Goal: Information Seeking & Learning: Learn about a topic

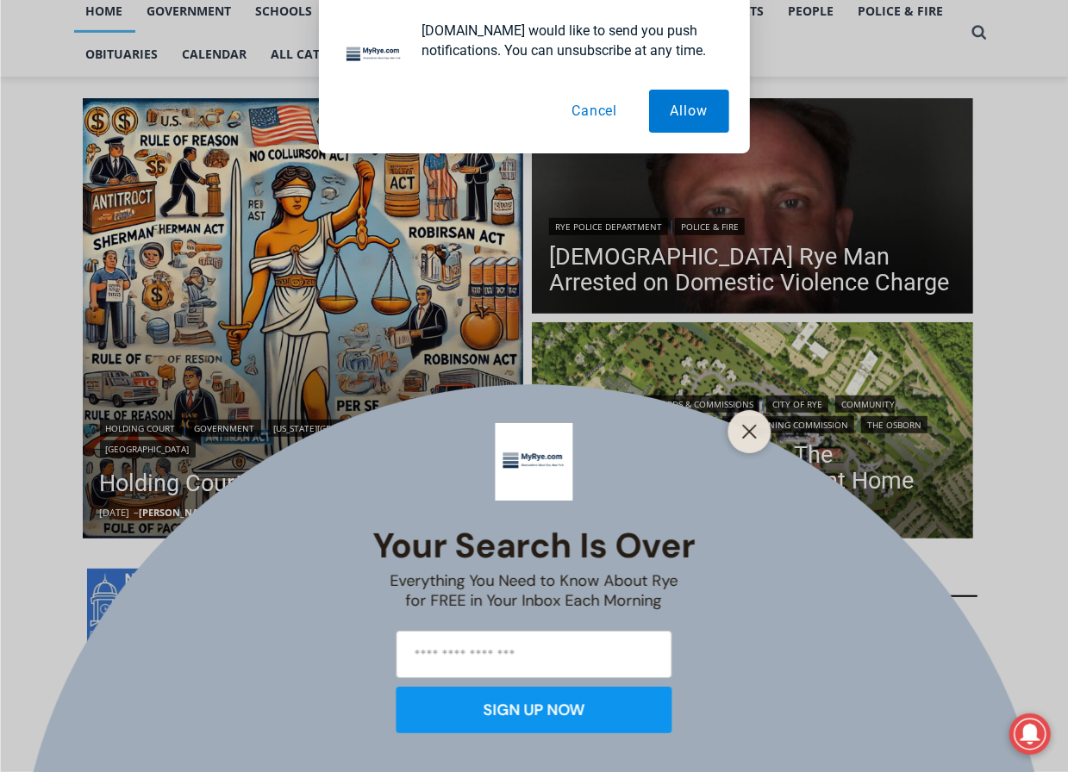
click at [610, 113] on button "Cancel" at bounding box center [594, 111] width 89 height 43
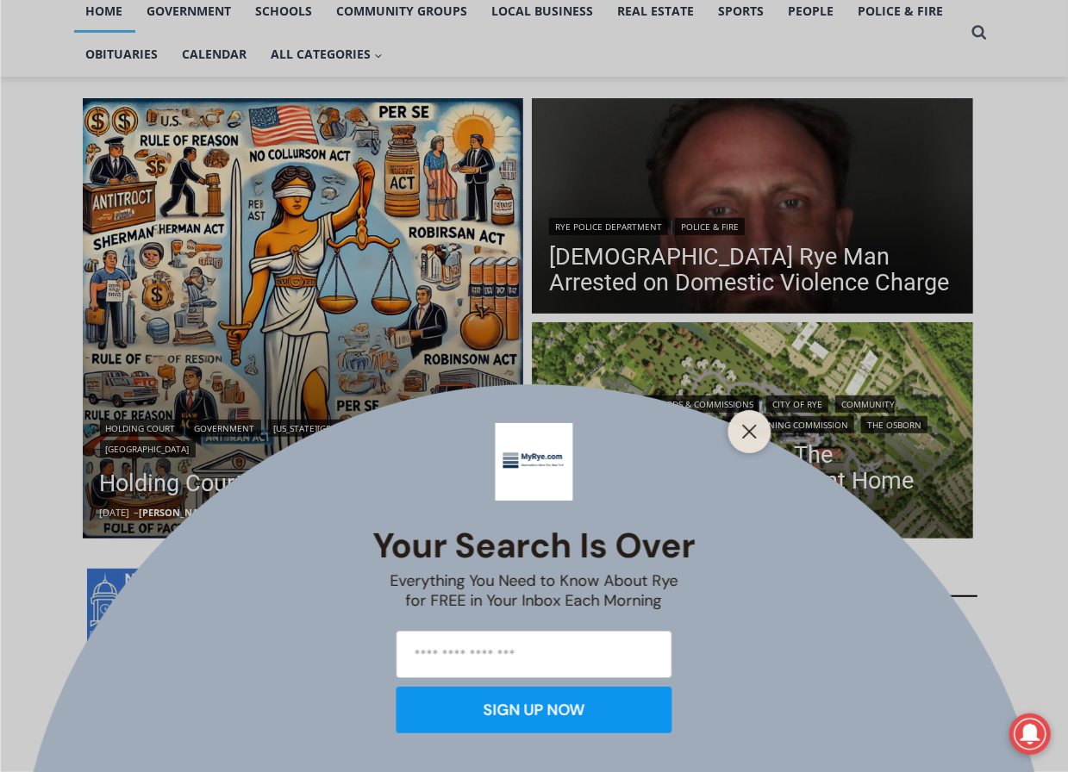
click at [654, 238] on div "Your Search is Over Everything You Need to Know About Rye for FREE in Your Inbo…" at bounding box center [534, 386] width 1068 height 772
click at [747, 440] on button "Close" at bounding box center [750, 432] width 24 height 24
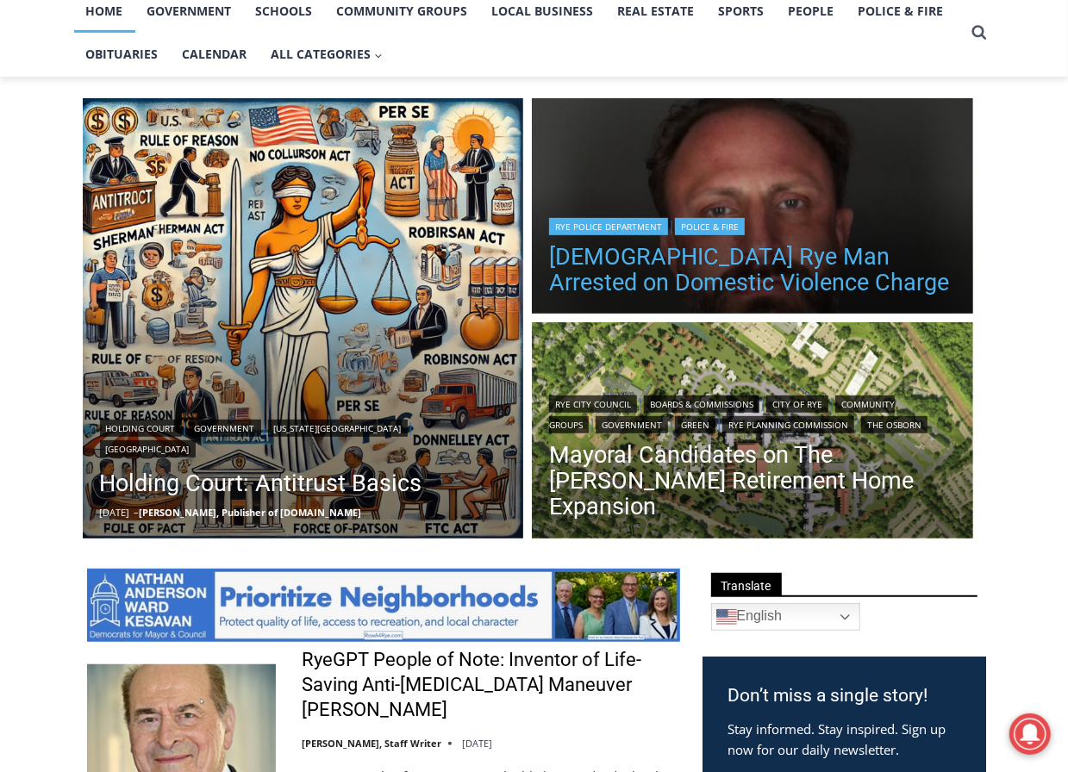
click at [680, 272] on link "[DEMOGRAPHIC_DATA] Rye Man Arrested on Domestic Violence Charge" at bounding box center [752, 270] width 407 height 52
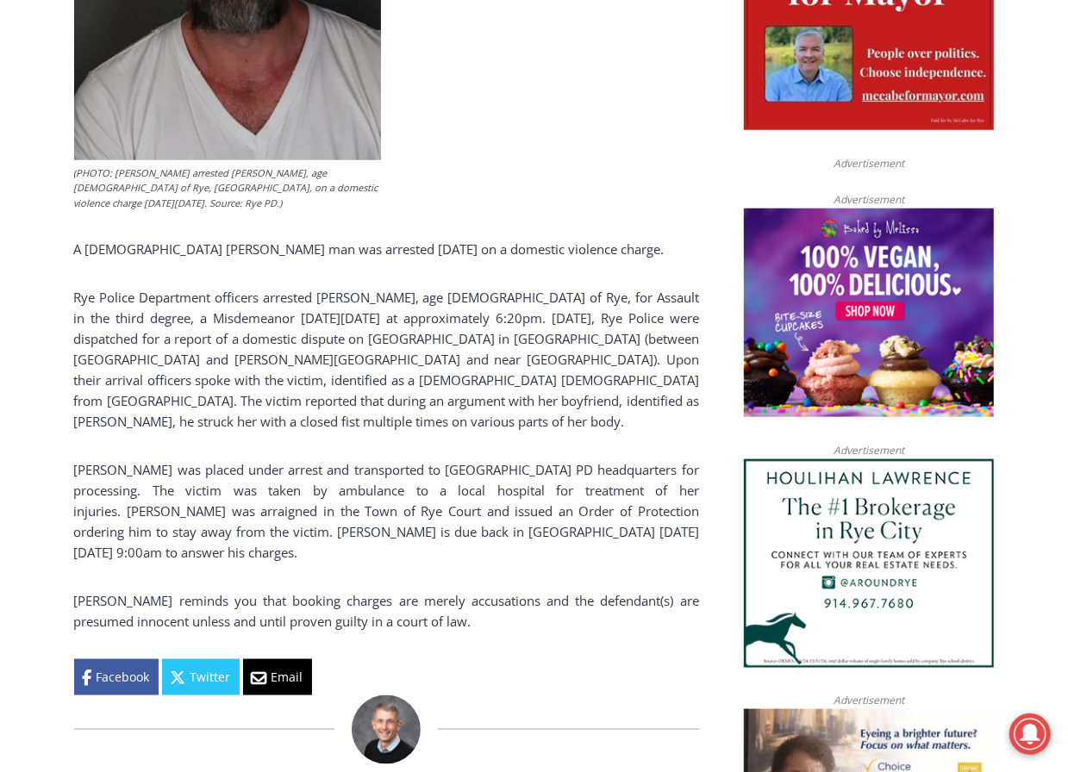
scroll to position [1016, 0]
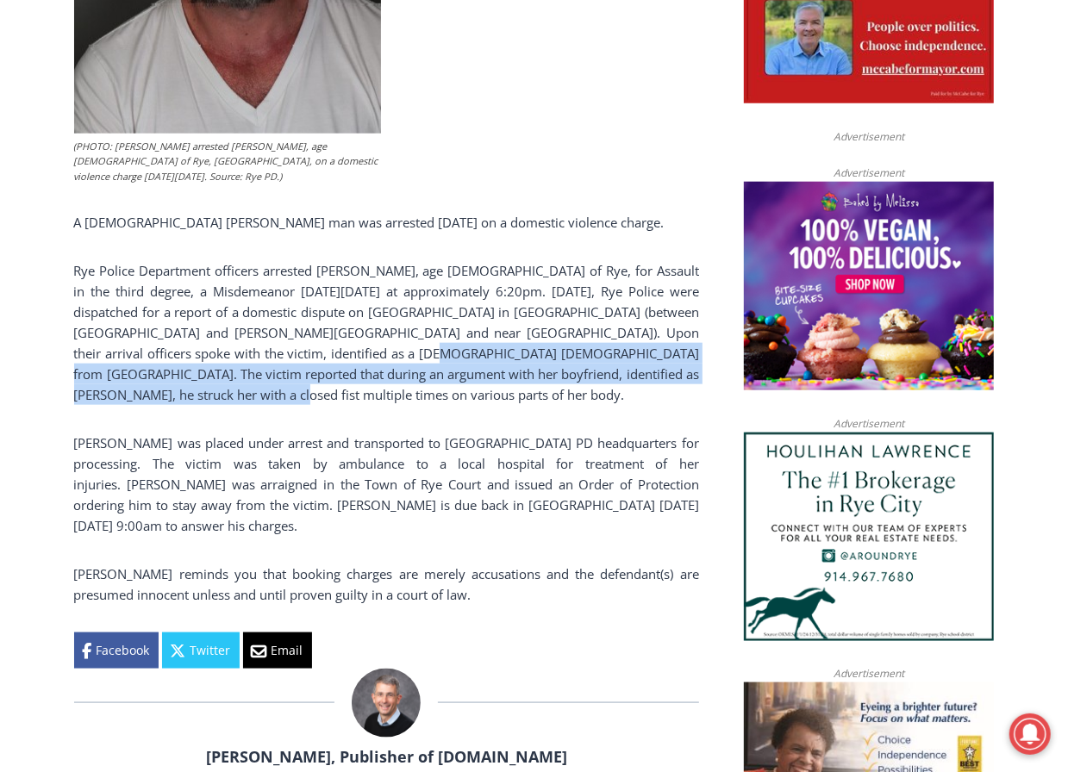
drag, startPoint x: 388, startPoint y: 353, endPoint x: 391, endPoint y: 388, distance: 35.4
click at [391, 388] on p "Rye Police Department officers arrested Michael P. O’Connell, age 42 of Rye, fo…" at bounding box center [386, 332] width 625 height 145
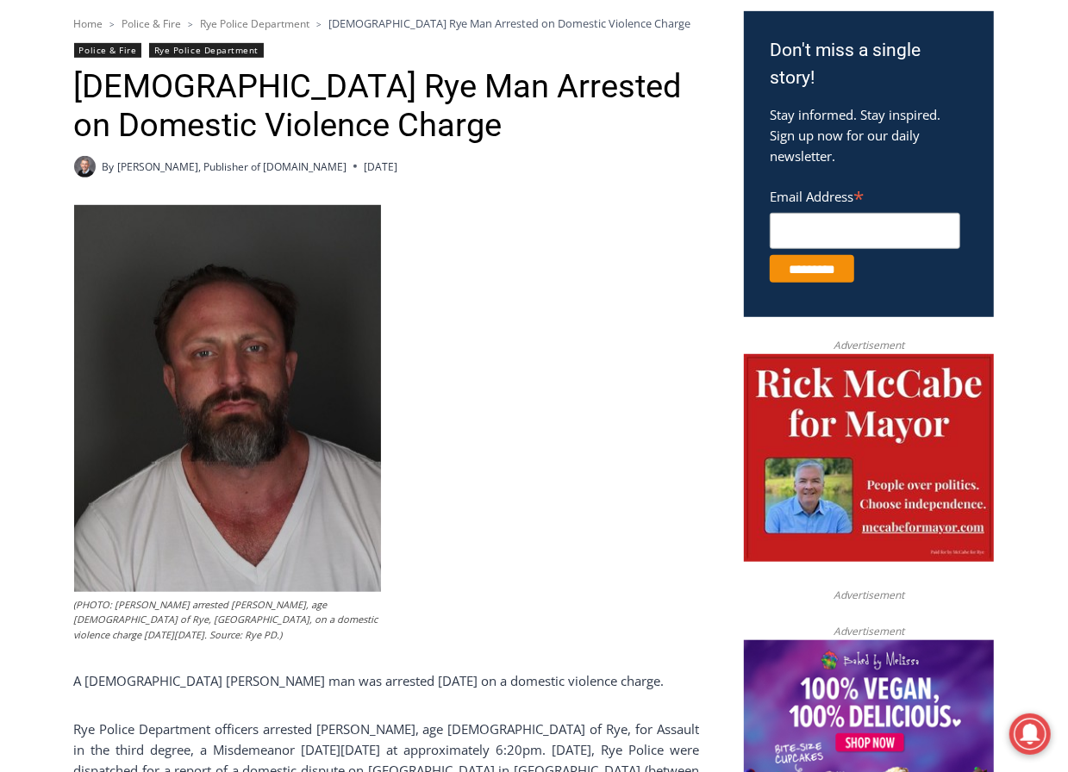
scroll to position [546, 0]
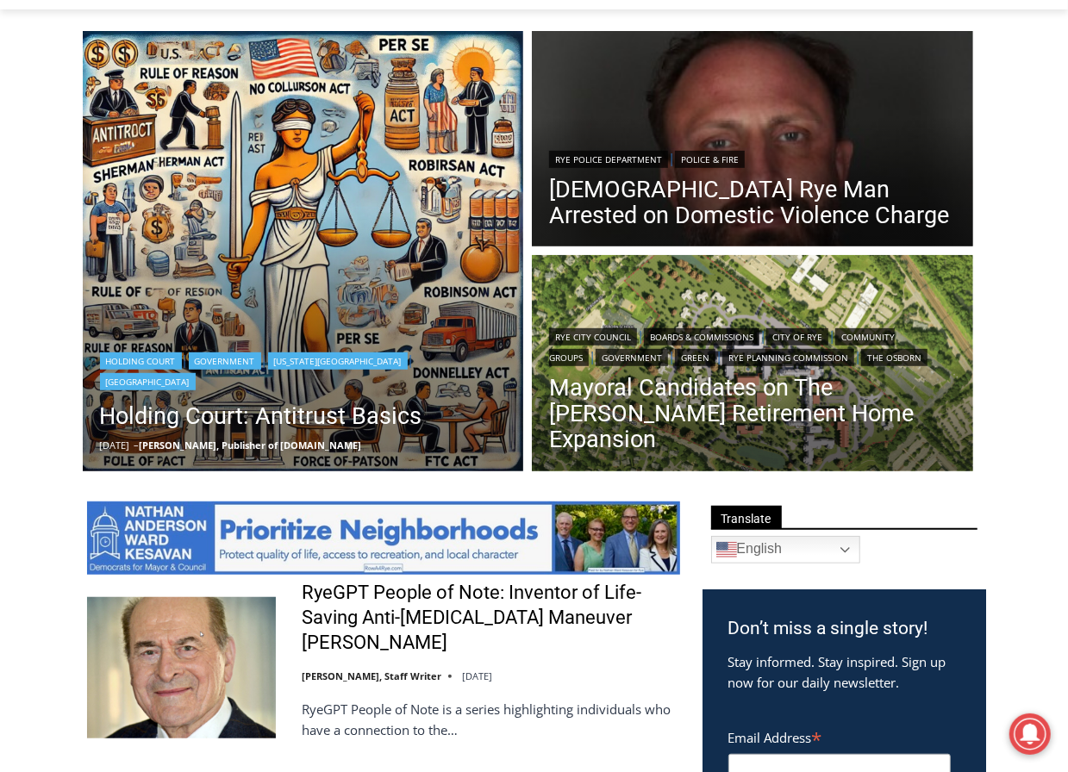
scroll to position [685, 0]
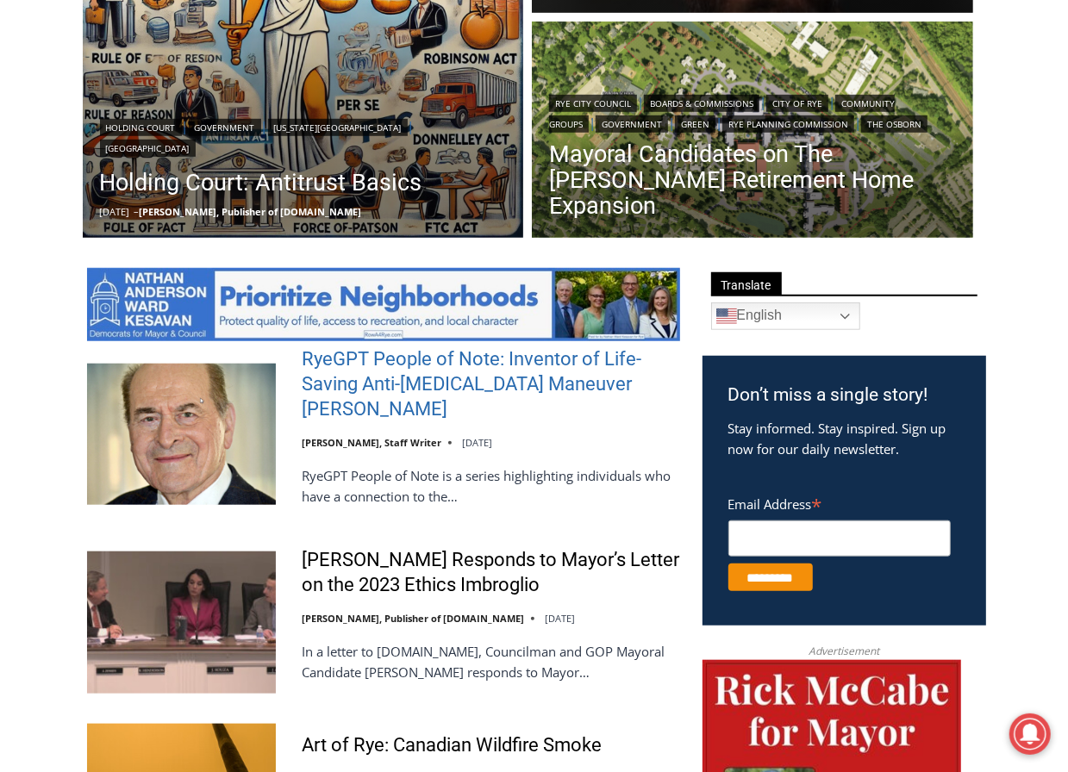
click at [406, 366] on link "RyeGPT People of Note: Inventor of Life-Saving Anti-[MEDICAL_DATA] Maneuver [PE…" at bounding box center [491, 384] width 378 height 74
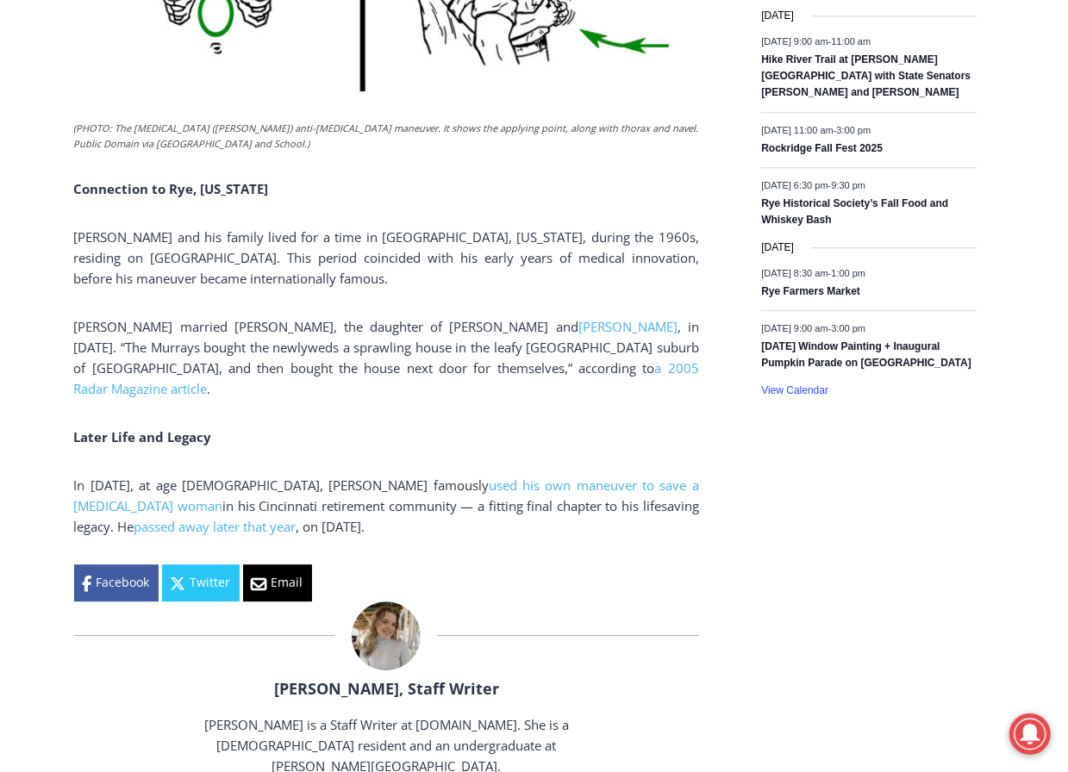
scroll to position [2661, 0]
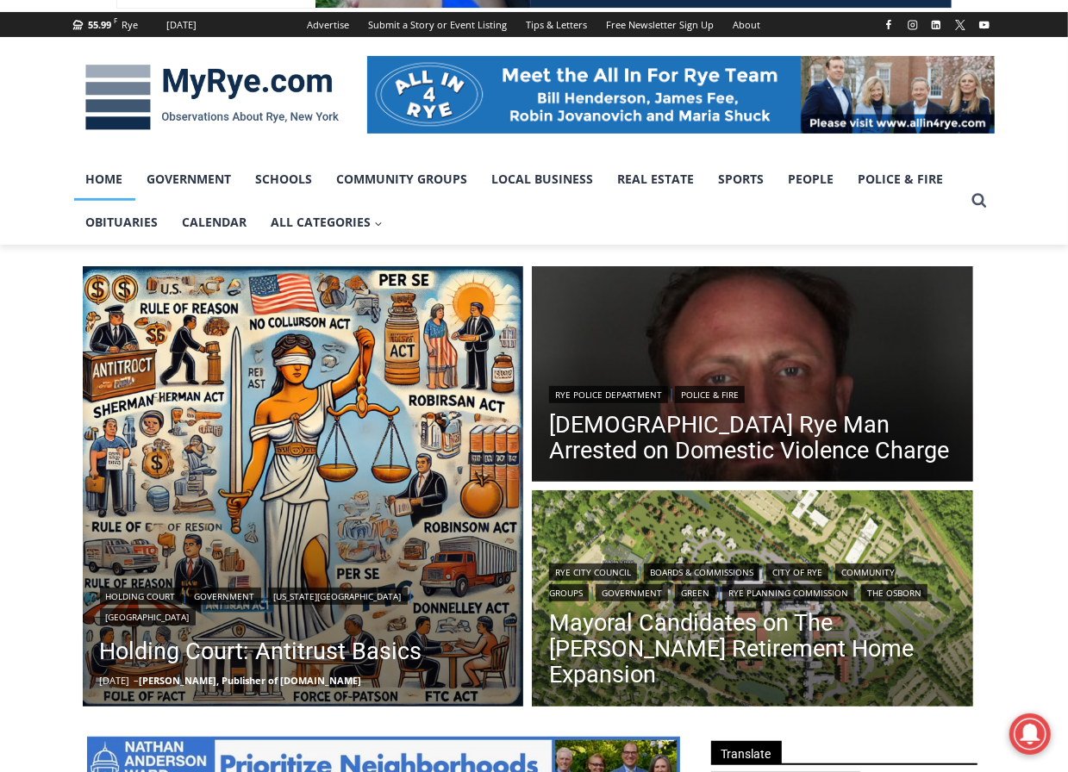
scroll to position [215, 0]
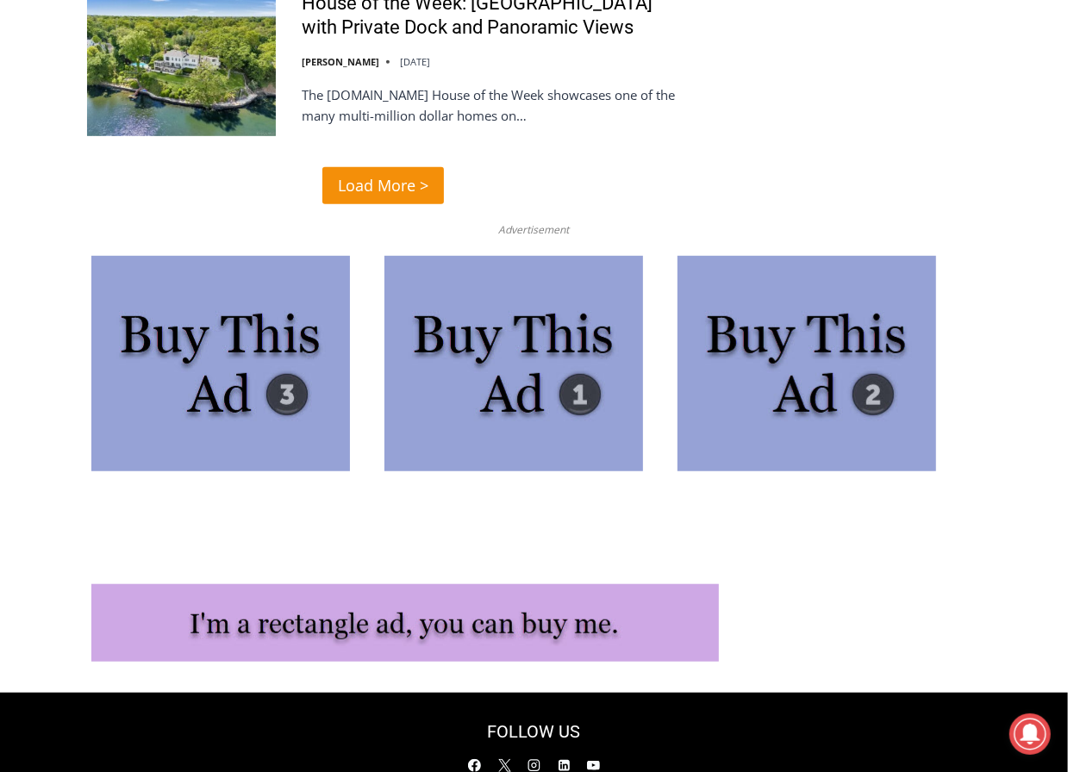
scroll to position [4547, 0]
